Goal: Navigation & Orientation: Find specific page/section

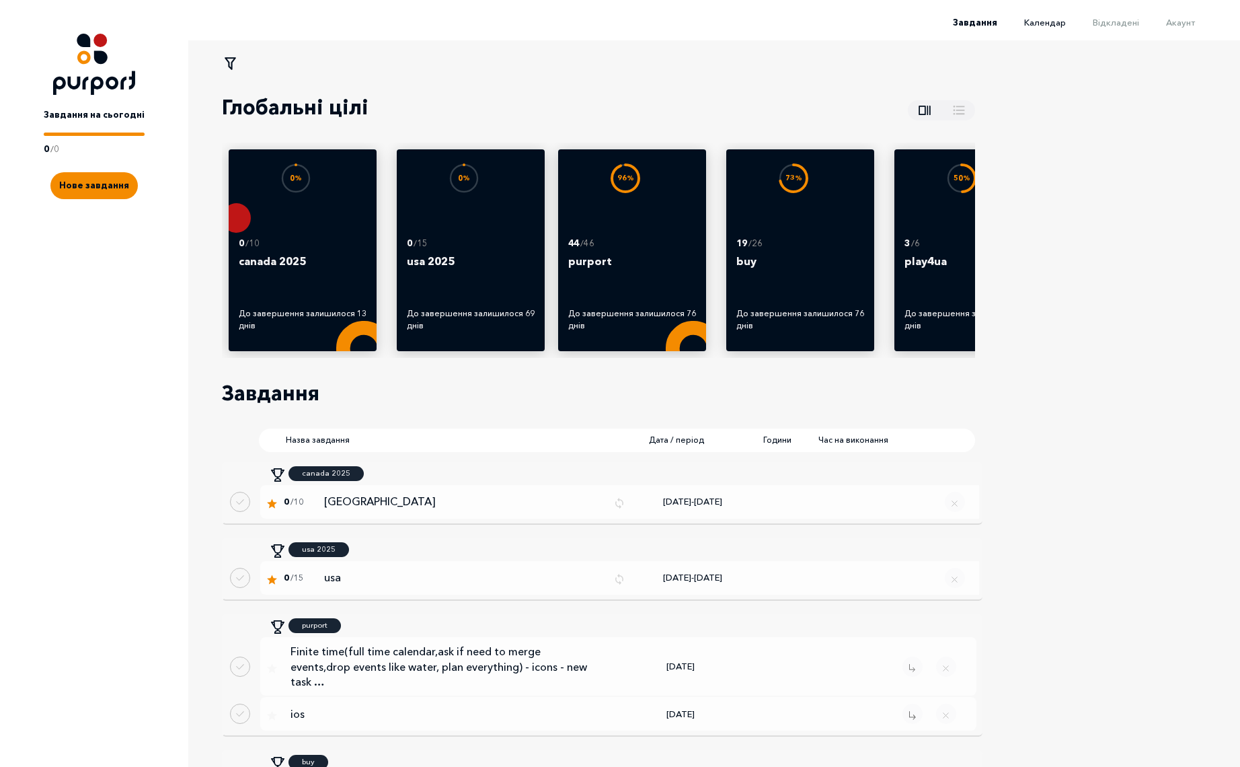
click at [1066, 25] on span "Календар" at bounding box center [1045, 22] width 42 height 11
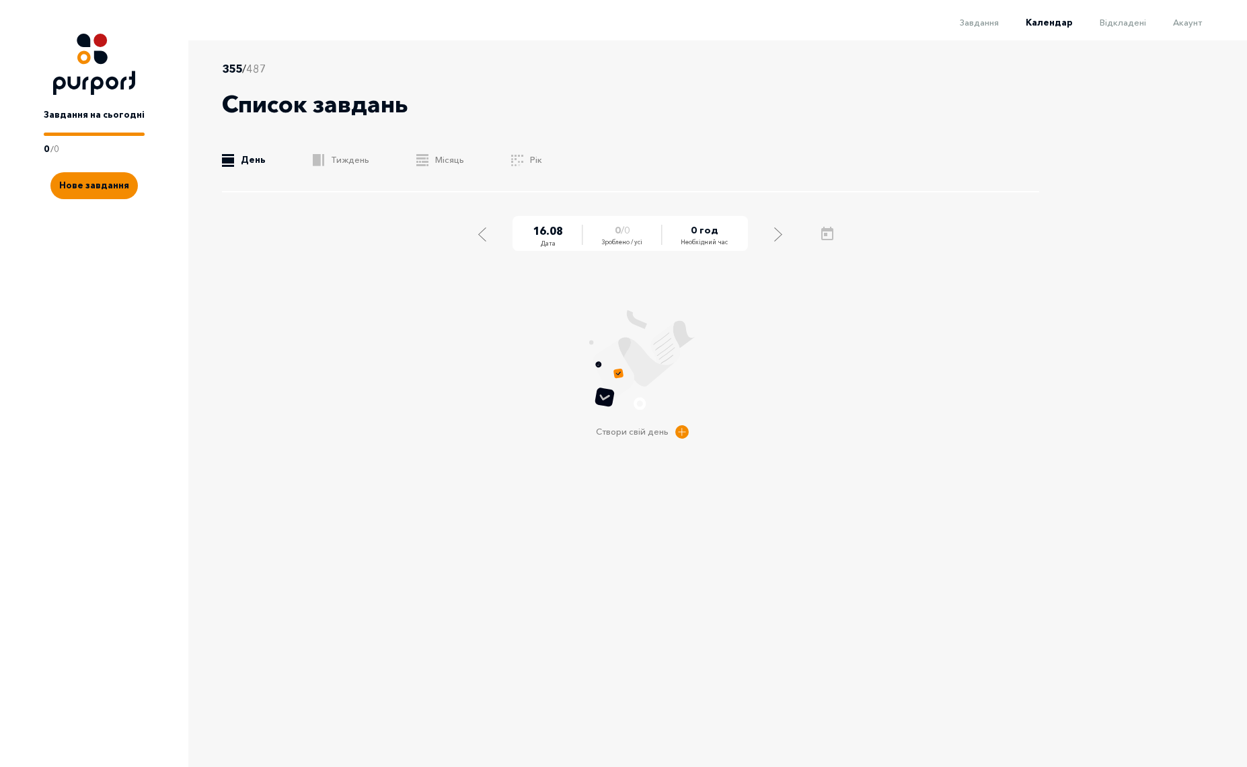
click at [1195, 24] on span "Акаунт" at bounding box center [1187, 22] width 29 height 11
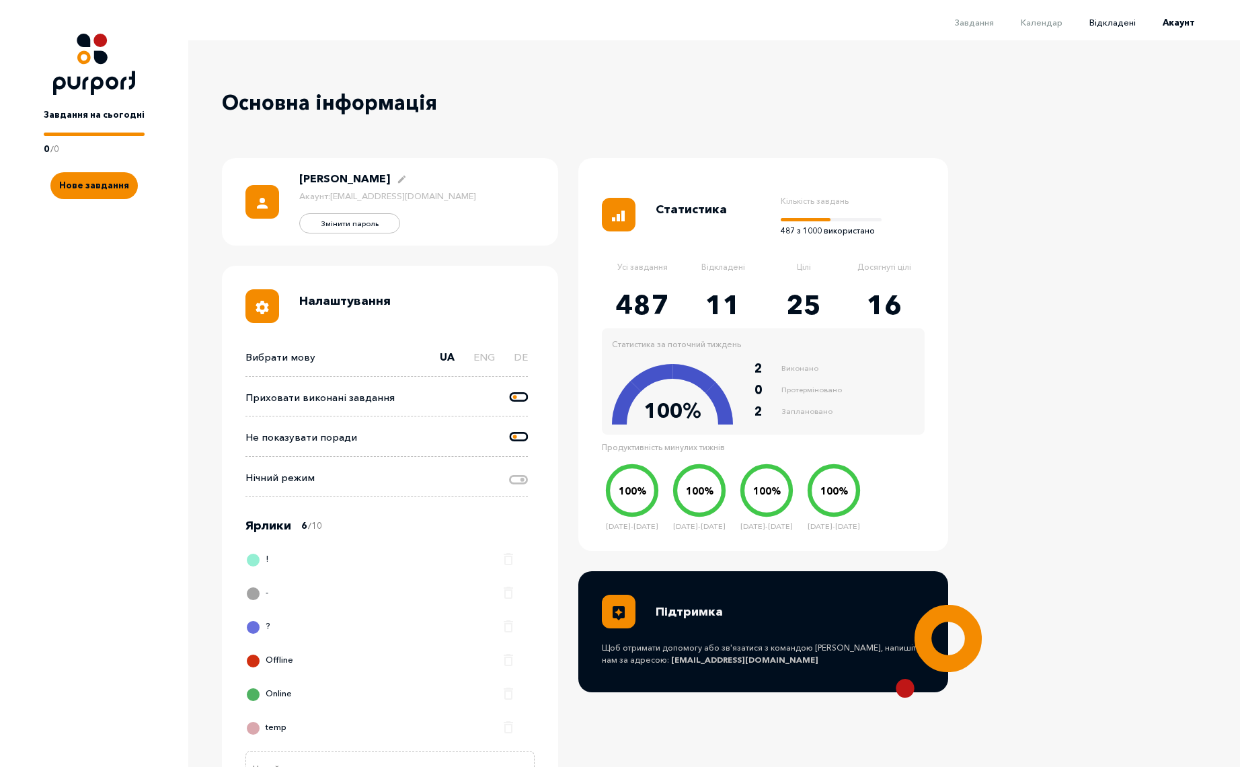
click at [1134, 22] on span "Відкладені" at bounding box center [1112, 22] width 46 height 11
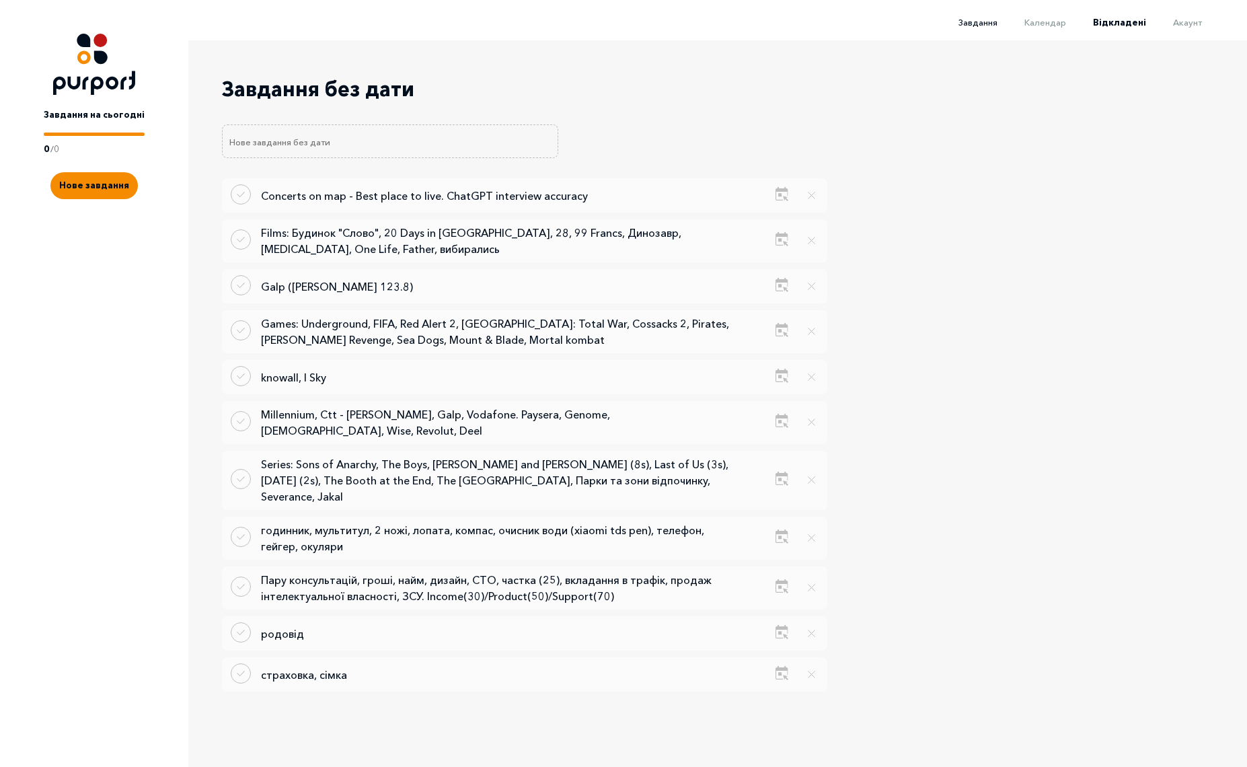
click at [982, 25] on span "Завдання" at bounding box center [977, 22] width 39 height 11
